Goal: Transaction & Acquisition: Purchase product/service

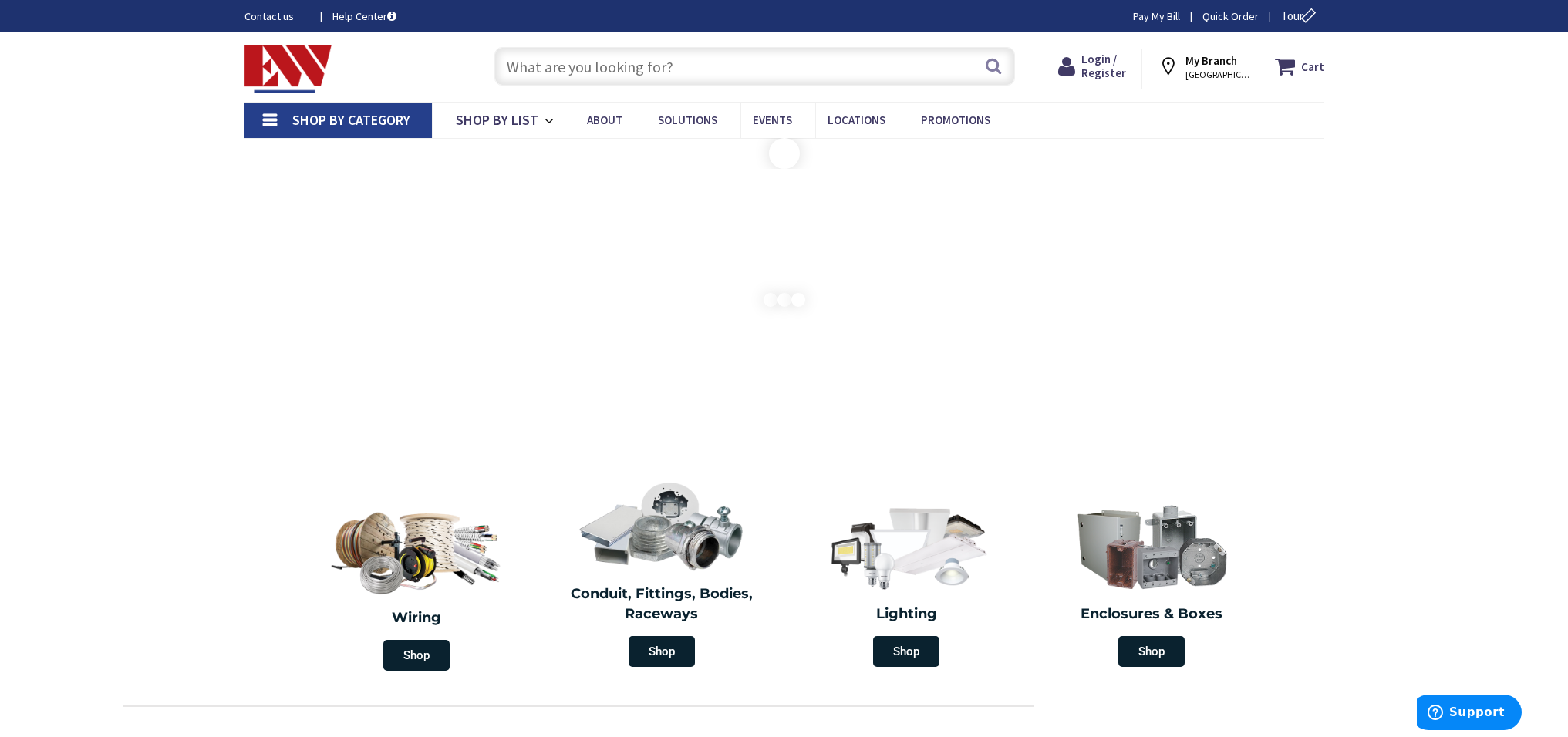
click at [1114, 61] on span "Login / Register" at bounding box center [1104, 66] width 45 height 29
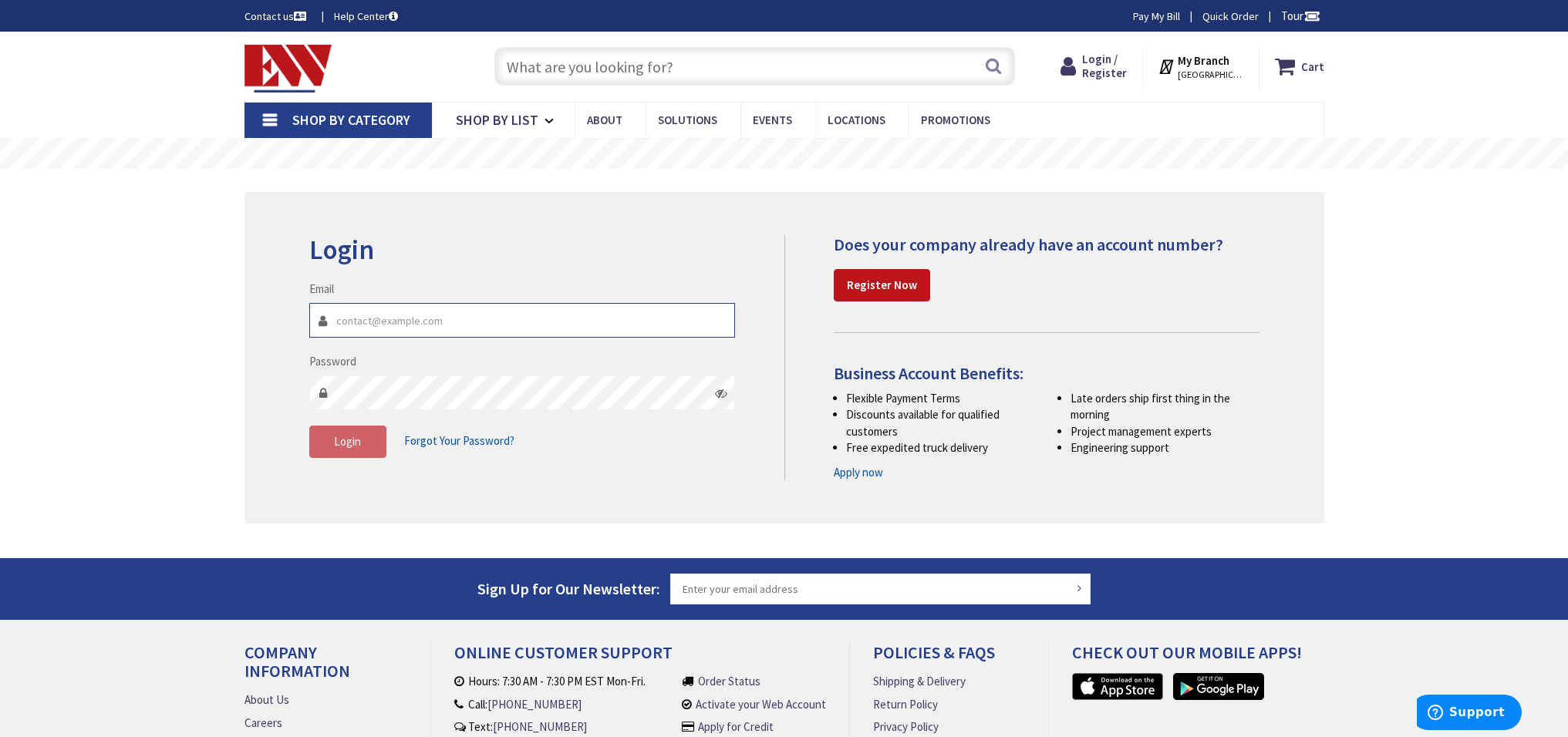
type input "[EMAIL_ADDRESS][DOMAIN_NAME]"
click at [723, 390] on icon at bounding box center [722, 394] width 13 height 13
click at [357, 440] on span "Login" at bounding box center [348, 442] width 27 height 14
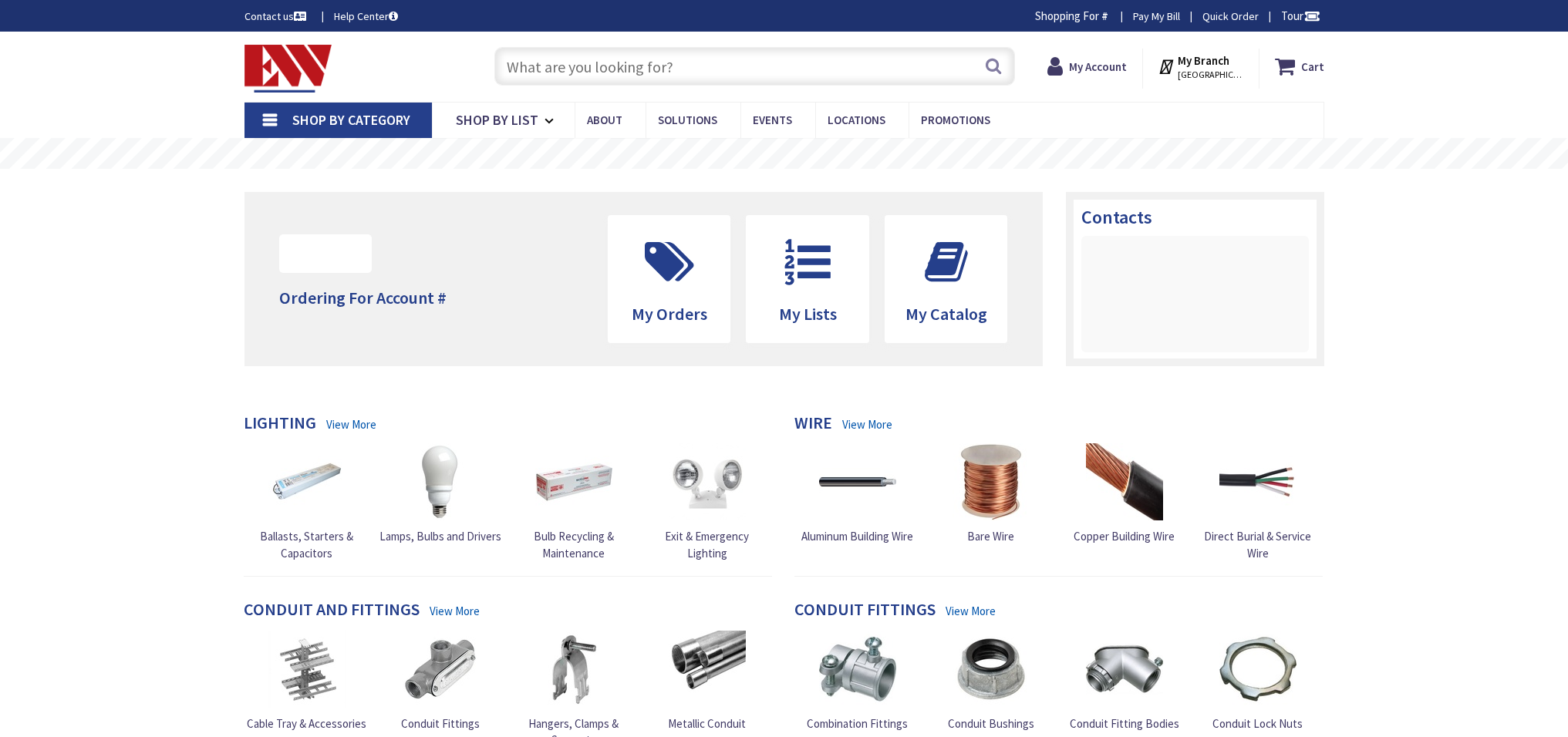
click at [589, 63] on input "text" at bounding box center [754, 66] width 520 height 39
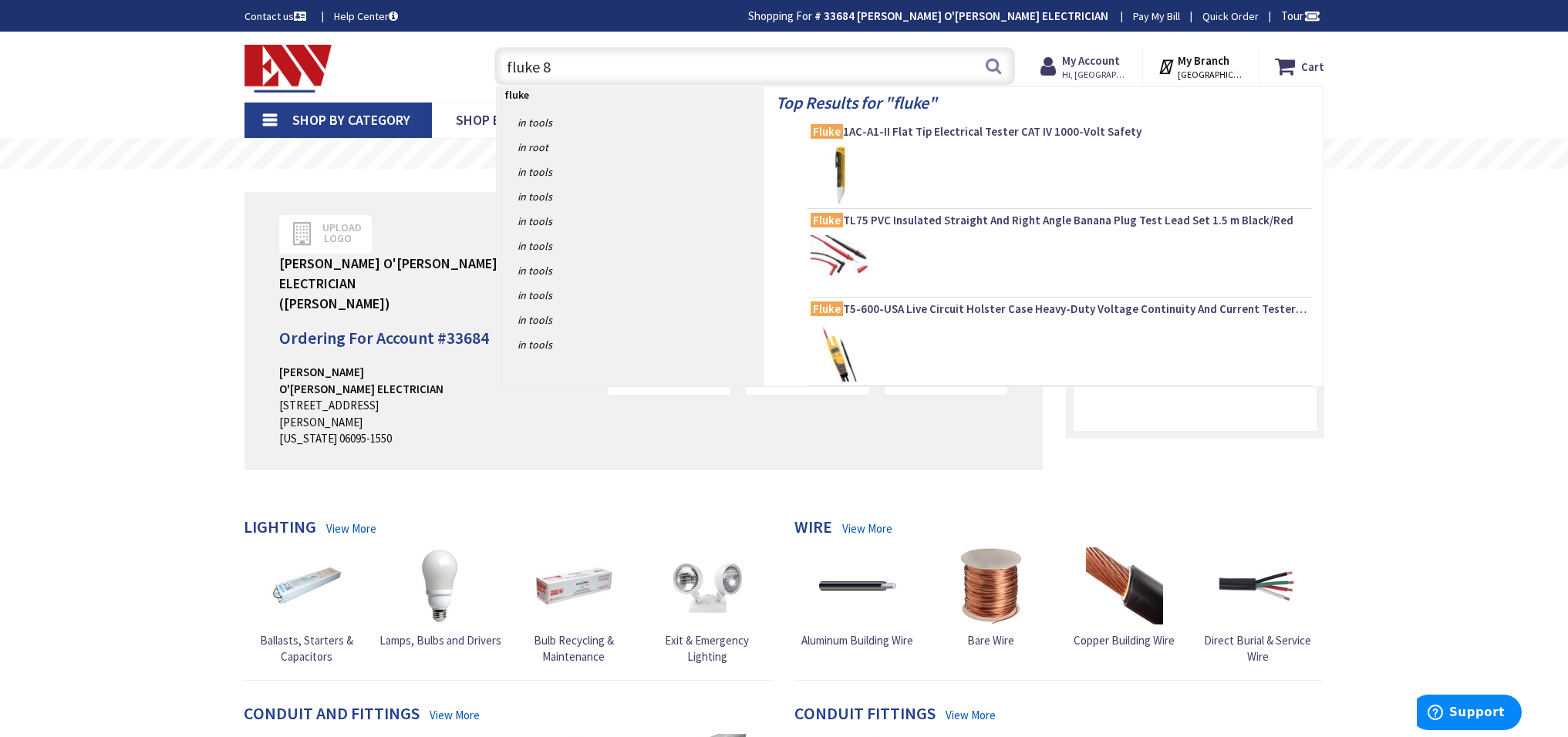
type input "fluke 87"
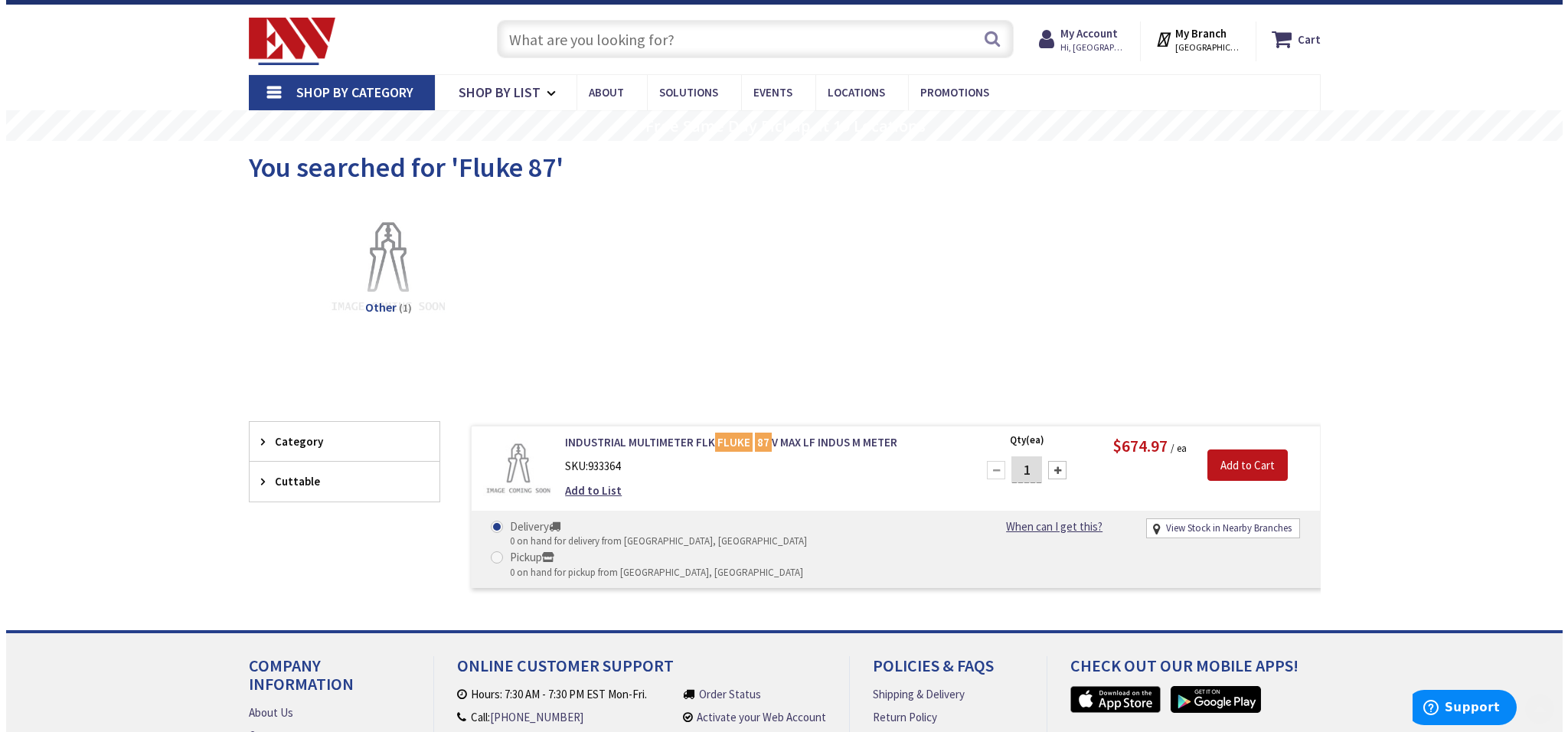
scroll to position [83, 0]
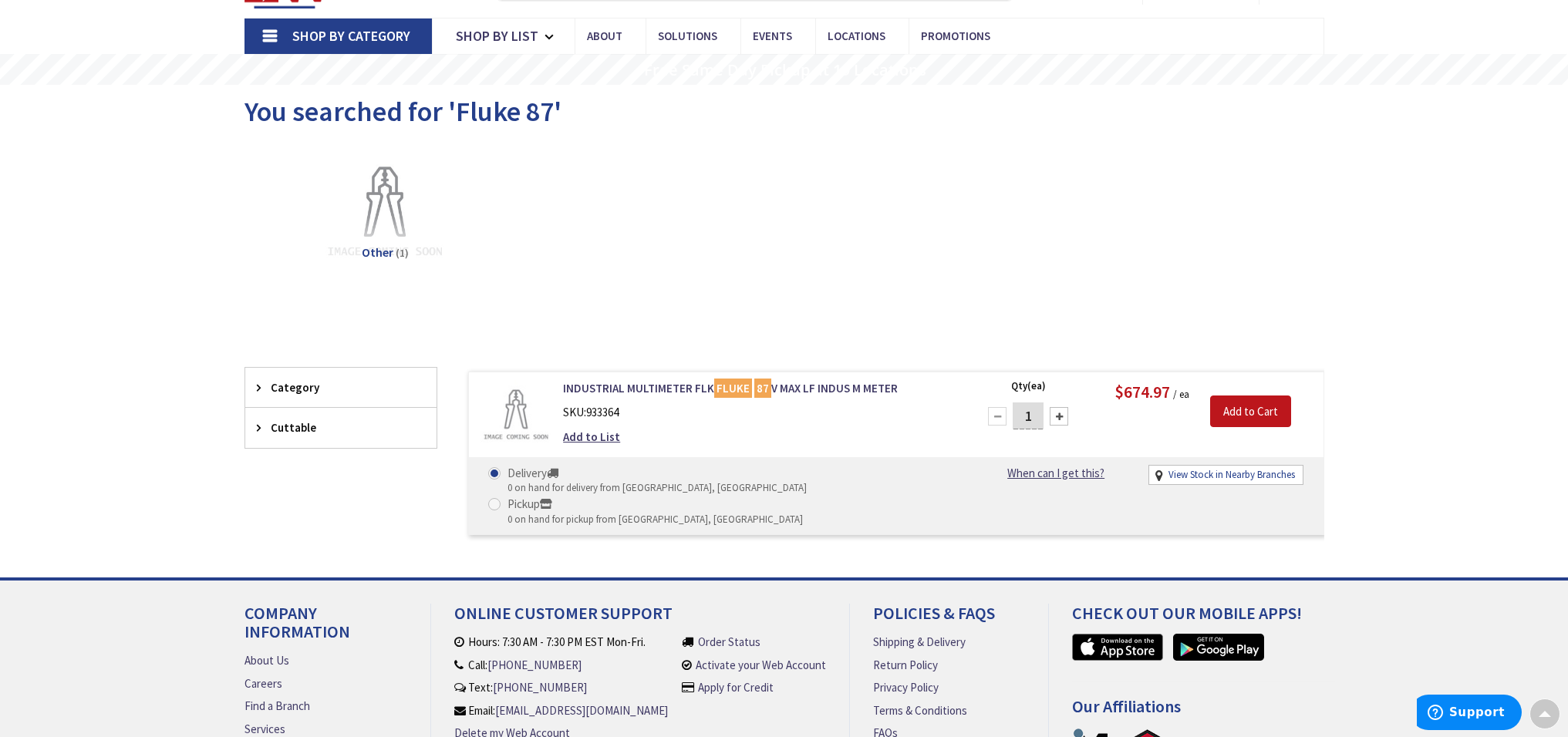
click at [1228, 471] on link "View Stock in Nearby Branches" at bounding box center [1232, 475] width 126 height 14
select select "data-availability"
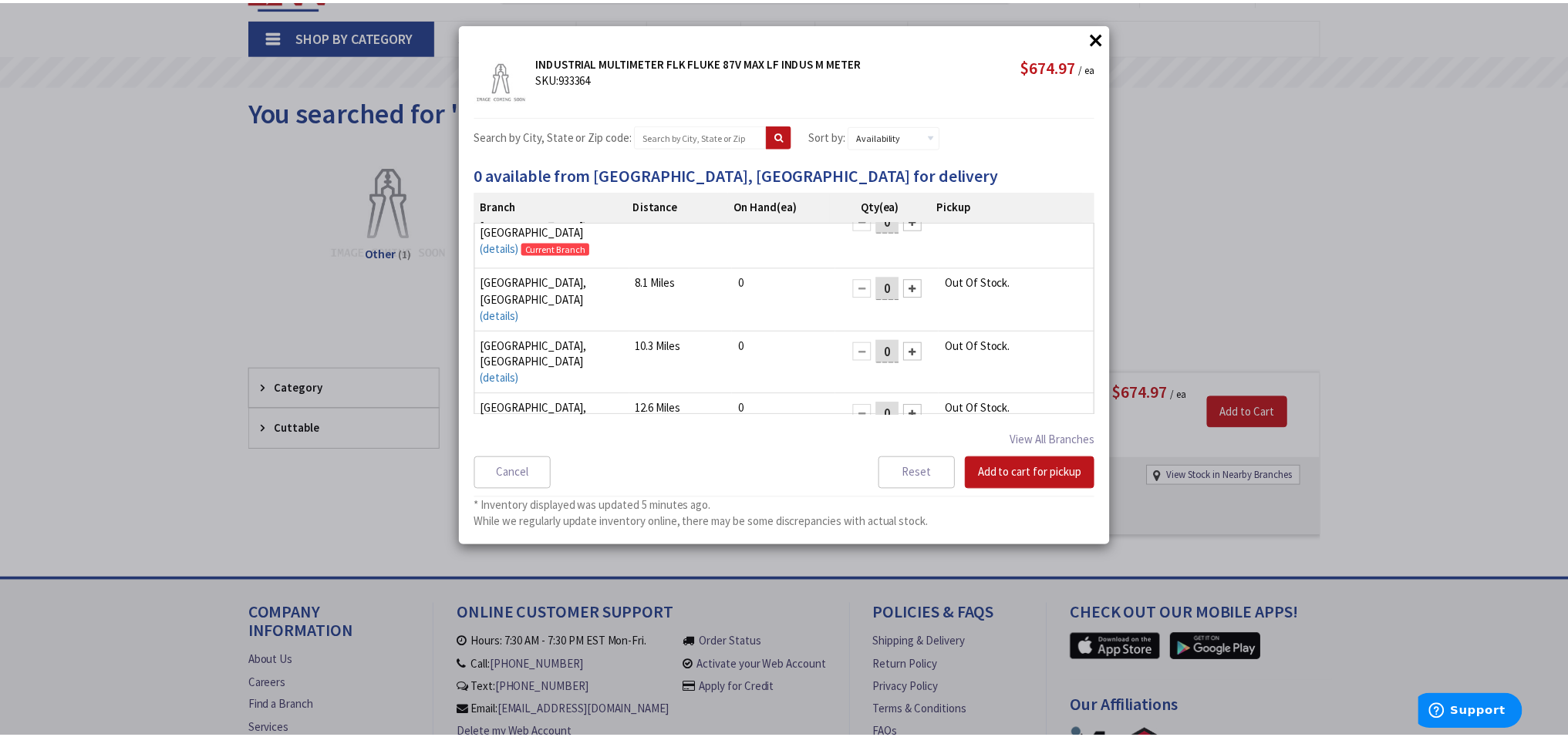
scroll to position [0, 0]
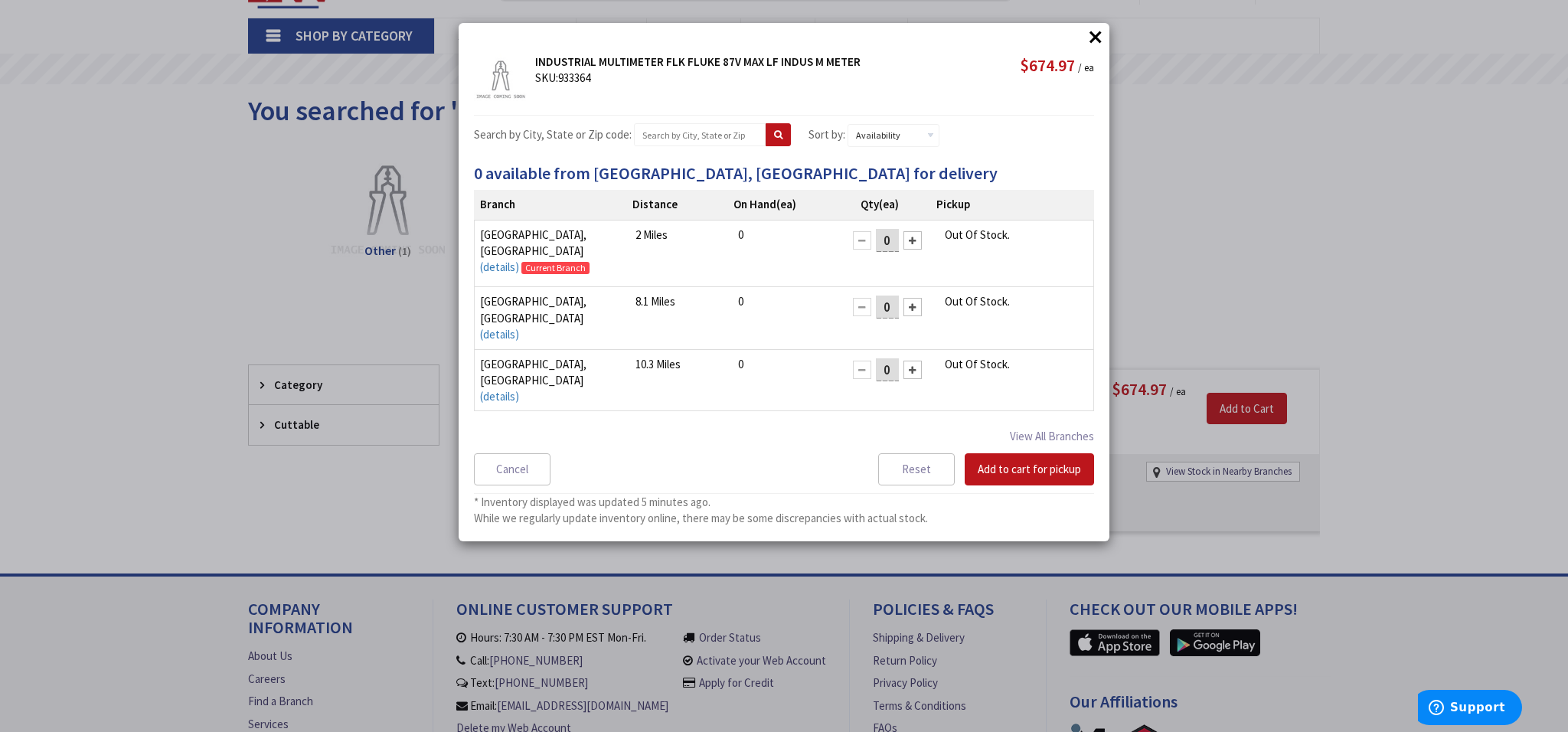
click at [1097, 33] on button "×" at bounding box center [1096, 37] width 23 height 23
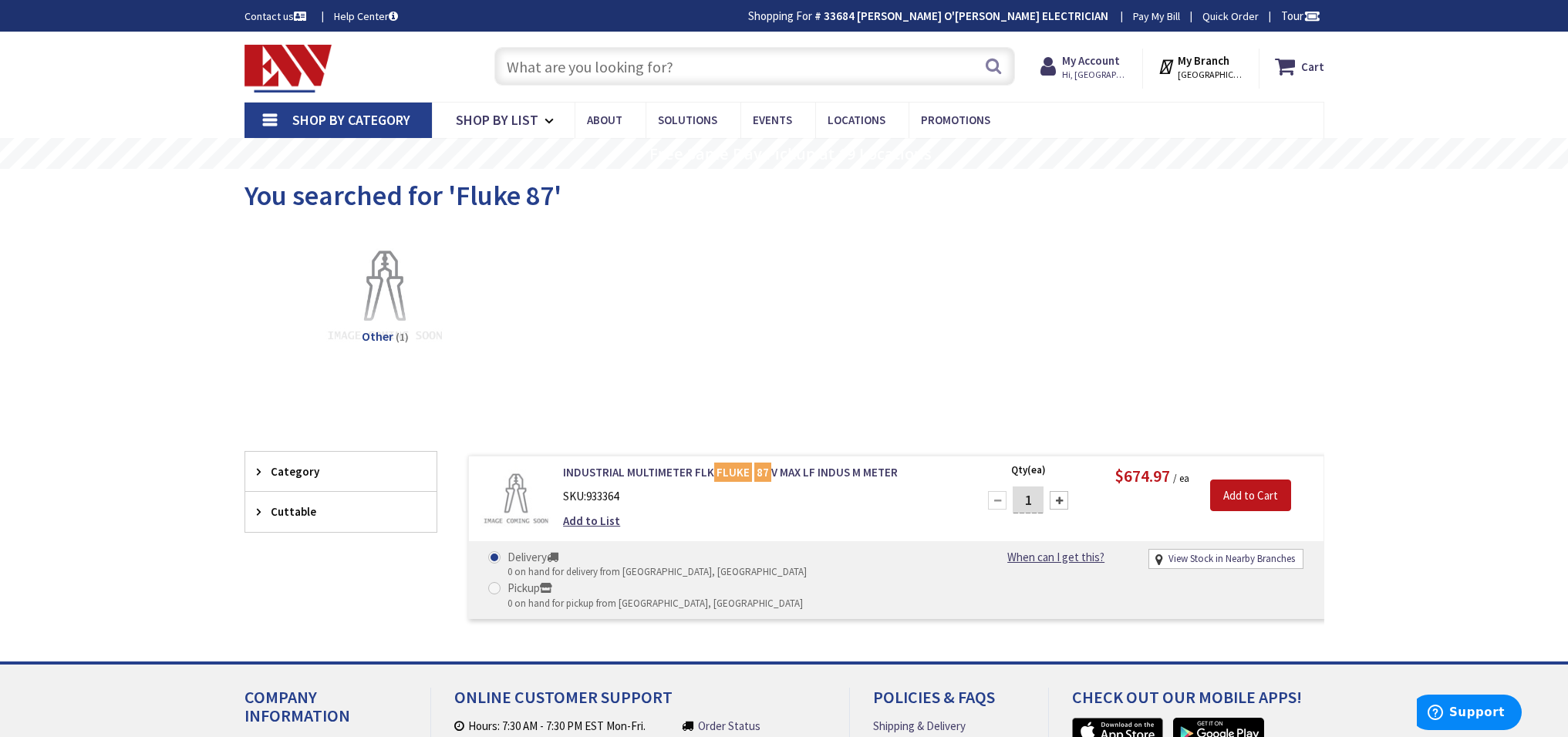
click at [678, 69] on input "text" at bounding box center [754, 66] width 520 height 39
